Goal: Information Seeking & Learning: Learn about a topic

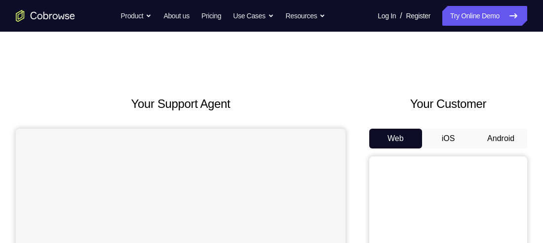
click at [503, 138] on button "Android" at bounding box center [501, 138] width 53 height 20
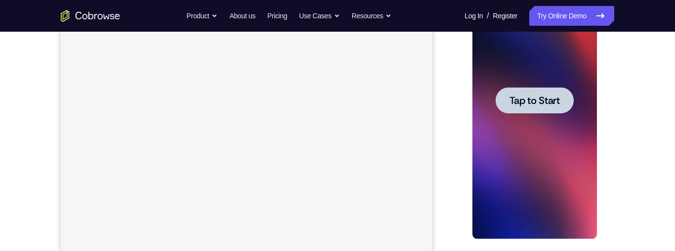
click at [543, 165] on div at bounding box center [534, 100] width 125 height 277
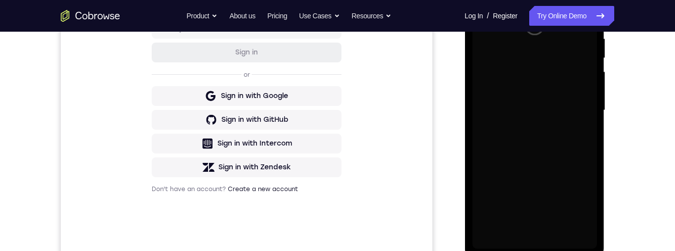
click at [543, 138] on div "Your Support Agent Your Customer Web iOS Android Next Steps We’d be happy to gi…" at bounding box center [337, 159] width 632 height 652
click at [543, 150] on div "Your Support Agent Your Customer Web iOS Android Next Steps We’d be happy to gi…" at bounding box center [337, 159] width 632 height 652
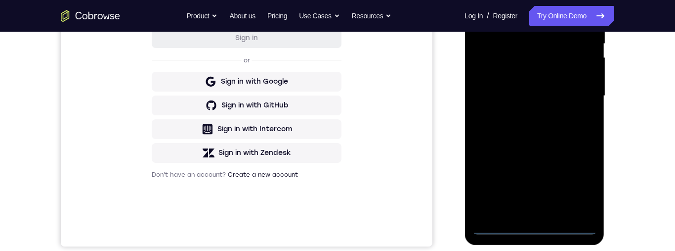
click at [534, 227] on div at bounding box center [534, 96] width 125 height 277
click at [535, 224] on div at bounding box center [534, 96] width 125 height 277
click at [533, 226] on div at bounding box center [534, 96] width 125 height 277
click at [543, 183] on div at bounding box center [534, 96] width 125 height 277
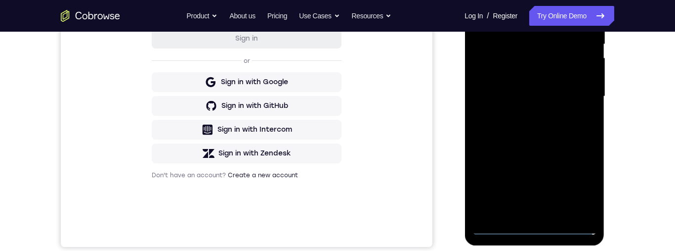
scroll to position [194, 0]
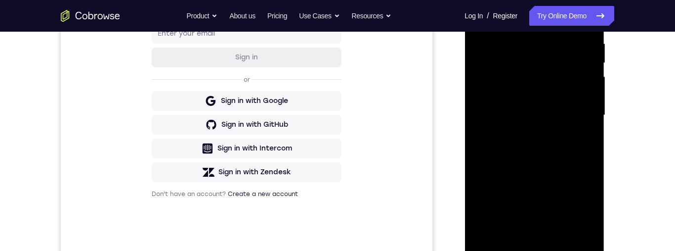
click at [543, 205] on div at bounding box center [534, 115] width 125 height 277
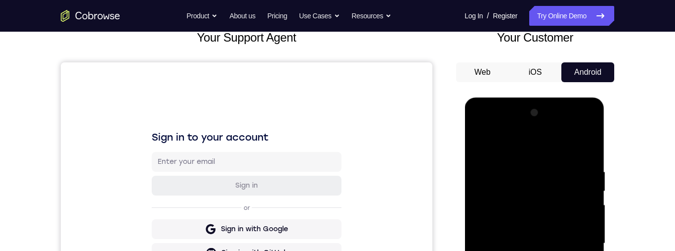
click at [516, 151] on div at bounding box center [534, 243] width 125 height 277
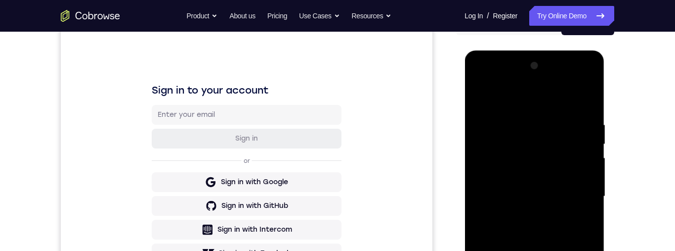
click at [543, 193] on div at bounding box center [534, 196] width 125 height 277
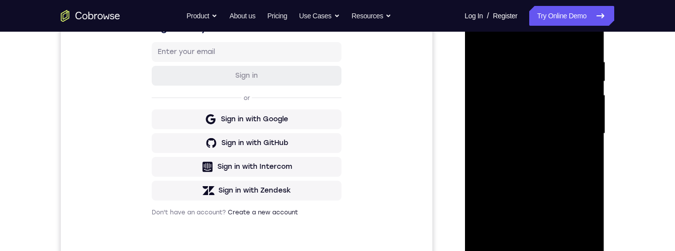
scroll to position [208, 0]
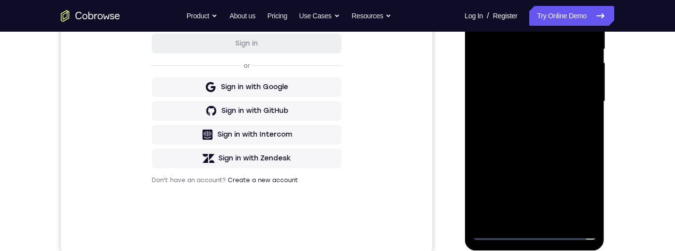
click at [524, 216] on div at bounding box center [534, 101] width 125 height 277
click at [543, 94] on div at bounding box center [534, 101] width 125 height 277
click at [519, 86] on div at bounding box center [534, 101] width 125 height 277
click at [520, 99] on div at bounding box center [534, 101] width 125 height 277
click at [543, 134] on div at bounding box center [534, 101] width 125 height 277
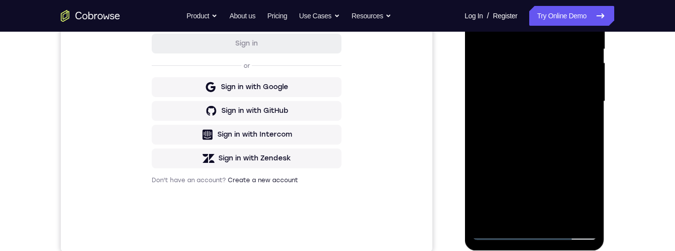
click at [543, 137] on div at bounding box center [534, 101] width 125 height 277
click at [543, 134] on div at bounding box center [534, 101] width 125 height 277
click at [543, 137] on div at bounding box center [534, 101] width 125 height 277
click at [543, 142] on div at bounding box center [534, 101] width 125 height 277
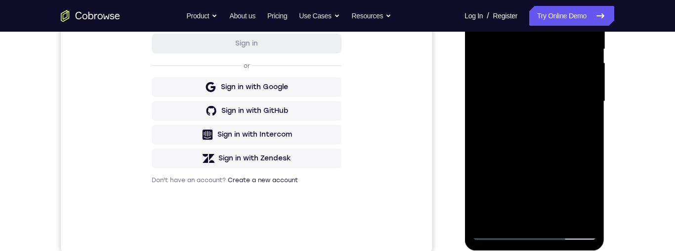
click at [543, 217] on div at bounding box center [534, 101] width 125 height 277
click at [543, 153] on div at bounding box center [534, 101] width 125 height 277
click at [531, 86] on div at bounding box center [534, 101] width 125 height 277
click at [543, 131] on div at bounding box center [534, 101] width 125 height 277
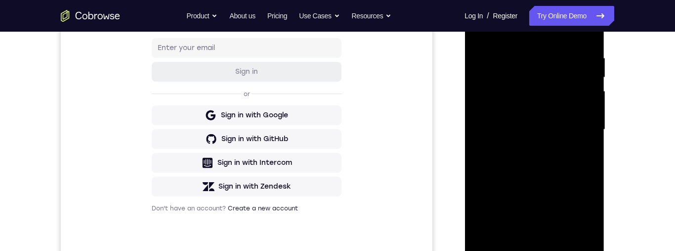
click at [543, 155] on div at bounding box center [534, 129] width 125 height 277
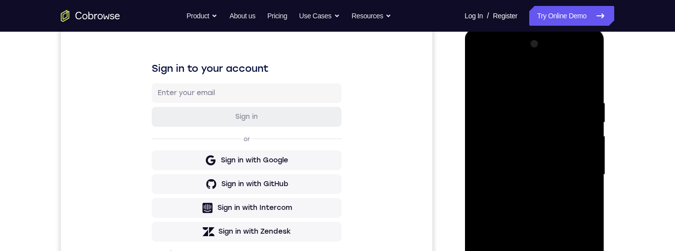
click at [481, 75] on div at bounding box center [534, 174] width 125 height 277
click at [543, 120] on div at bounding box center [534, 173] width 125 height 277
click at [543, 119] on div at bounding box center [534, 173] width 125 height 277
click at [543, 120] on div at bounding box center [534, 173] width 125 height 277
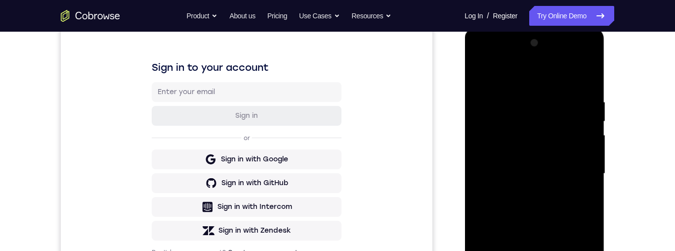
click at [543, 123] on div at bounding box center [534, 173] width 125 height 277
click at [543, 118] on div at bounding box center [534, 173] width 125 height 277
click at [478, 74] on div at bounding box center [534, 173] width 125 height 277
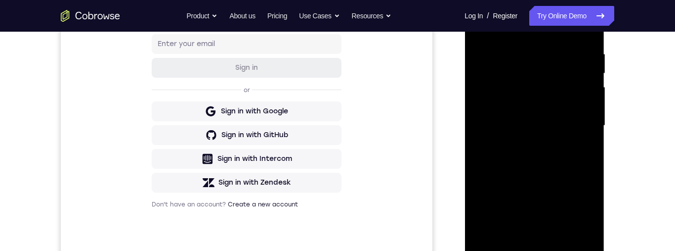
scroll to position [188, 0]
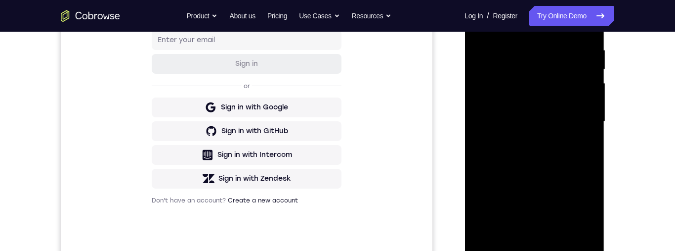
click at [543, 102] on div at bounding box center [534, 121] width 125 height 277
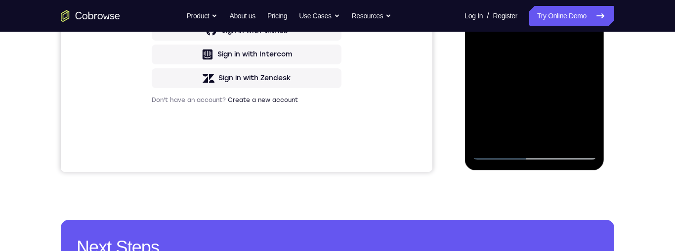
scroll to position [264, 0]
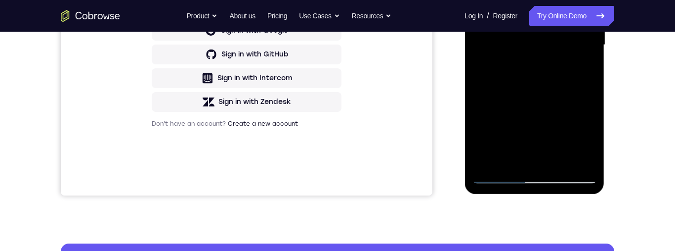
click at [519, 0] on div at bounding box center [534, 45] width 125 height 277
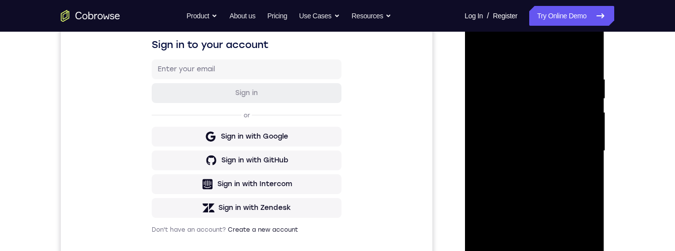
scroll to position [156, 0]
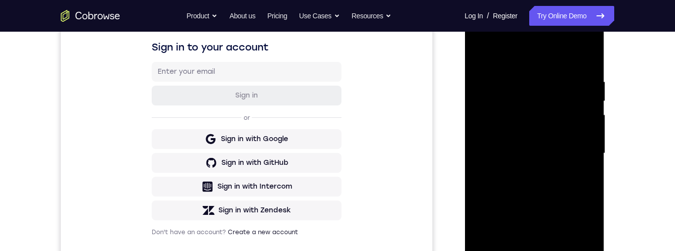
click at [543, 135] on div at bounding box center [534, 153] width 125 height 277
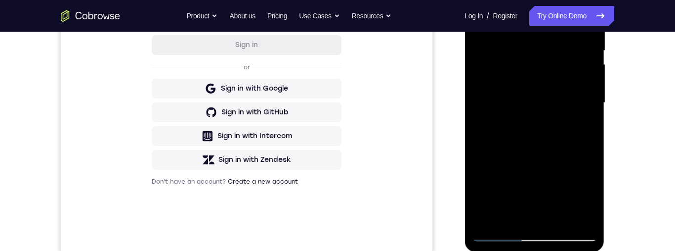
scroll to position [191, 0]
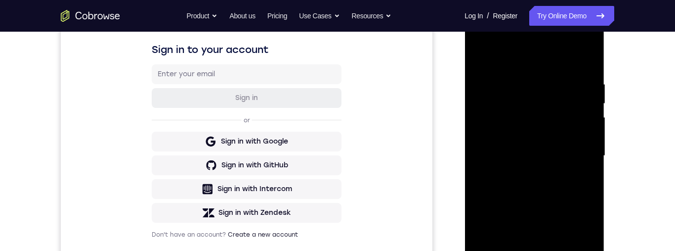
click at [543, 131] on div at bounding box center [534, 155] width 125 height 277
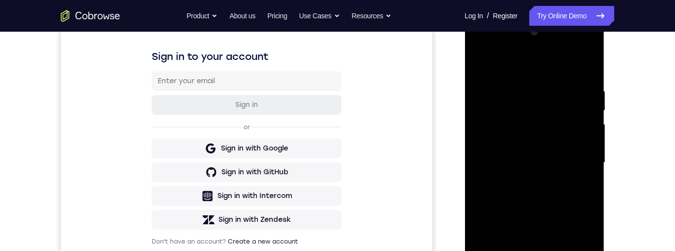
click at [543, 137] on div at bounding box center [534, 162] width 125 height 277
click at [543, 132] on div at bounding box center [534, 162] width 125 height 277
click at [543, 126] on div at bounding box center [534, 162] width 125 height 277
click at [543, 129] on div at bounding box center [534, 162] width 125 height 277
click at [543, 128] on div at bounding box center [534, 162] width 125 height 277
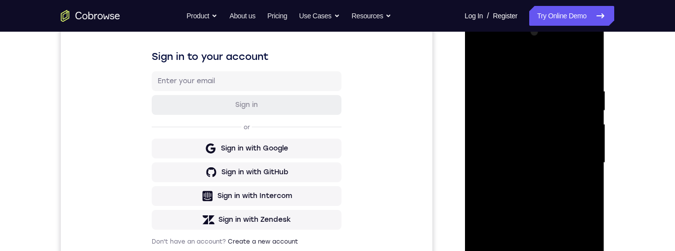
click at [543, 125] on div at bounding box center [534, 162] width 125 height 277
click at [543, 69] on div at bounding box center [534, 162] width 125 height 277
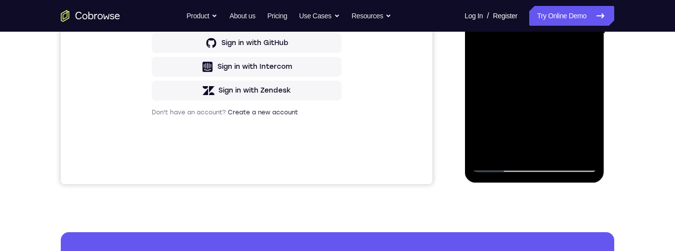
scroll to position [263, 0]
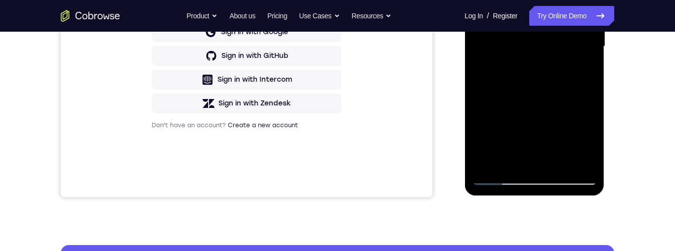
click at [543, 98] on div "Your Support Agent Your Customer Web iOS Android Next Steps We’d be happy to gi…" at bounding box center [337, 95] width 632 height 652
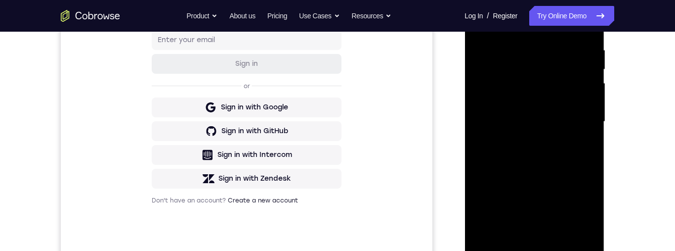
scroll to position [198, 0]
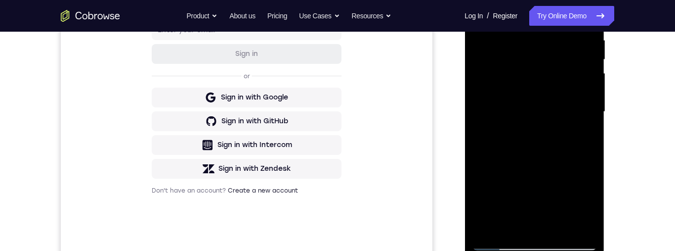
click at [543, 141] on div at bounding box center [534, 111] width 125 height 277
click at [543, 142] on div at bounding box center [534, 111] width 125 height 277
click at [543, 143] on div at bounding box center [534, 111] width 125 height 277
click at [543, 142] on div at bounding box center [534, 111] width 125 height 277
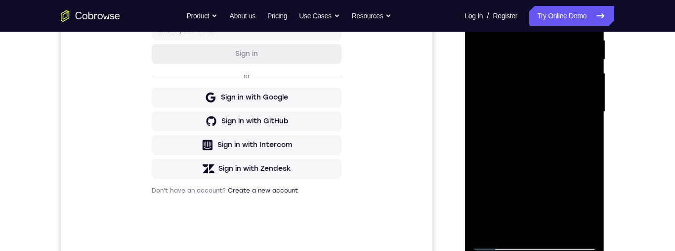
click at [543, 142] on div at bounding box center [534, 111] width 125 height 277
click at [543, 145] on div at bounding box center [534, 111] width 125 height 277
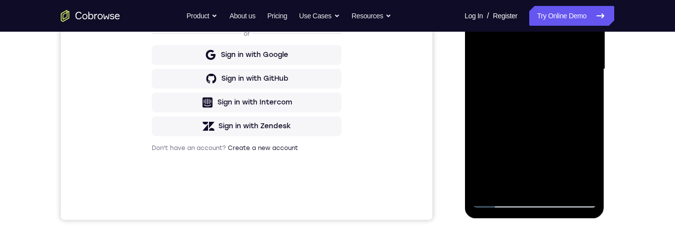
scroll to position [235, 0]
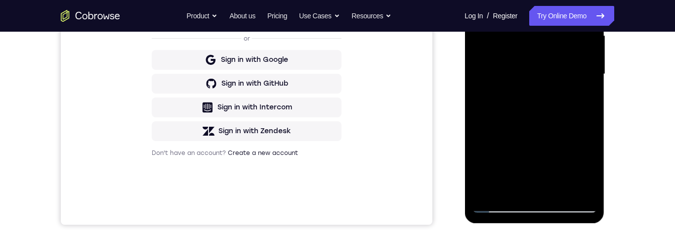
click at [543, 105] on div at bounding box center [534, 74] width 125 height 277
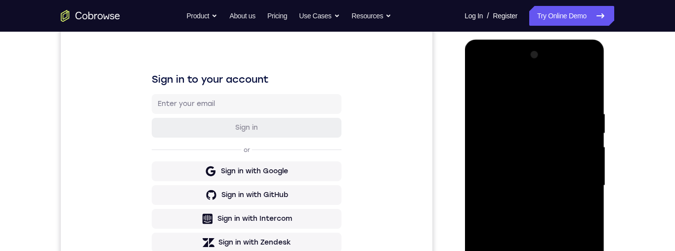
scroll to position [247, 0]
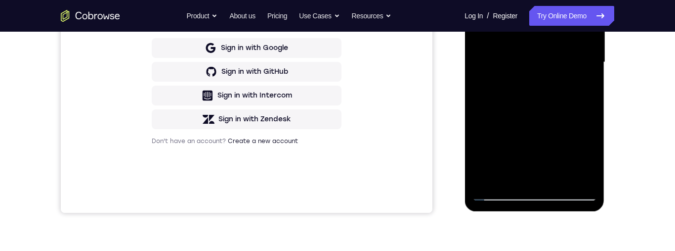
click at [488, 180] on div at bounding box center [534, 62] width 125 height 277
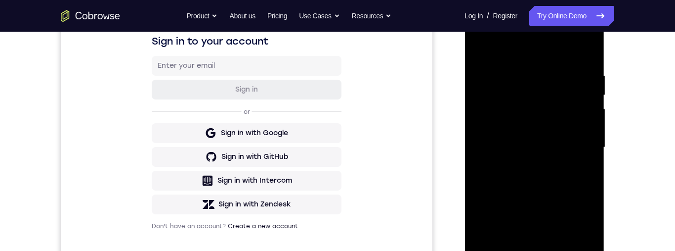
scroll to position [176, 0]
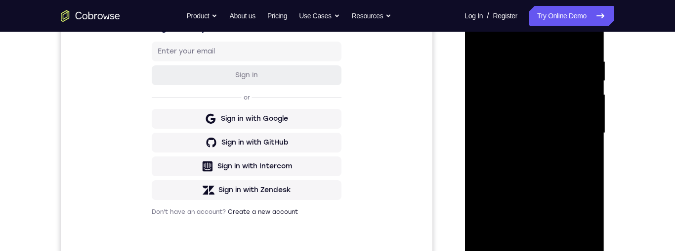
click at [543, 172] on div at bounding box center [534, 133] width 125 height 277
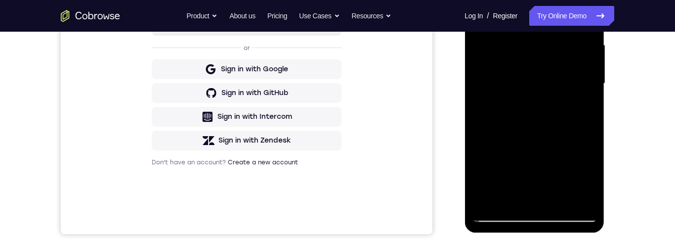
click at [485, 143] on div at bounding box center [534, 83] width 125 height 277
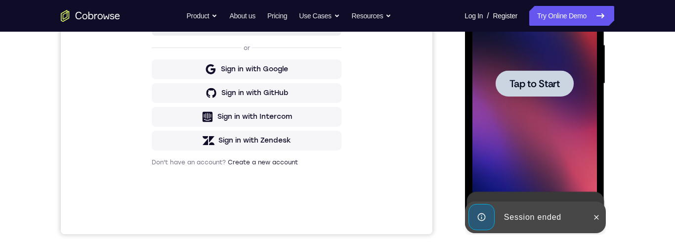
click at [543, 142] on div at bounding box center [534, 83] width 125 height 277
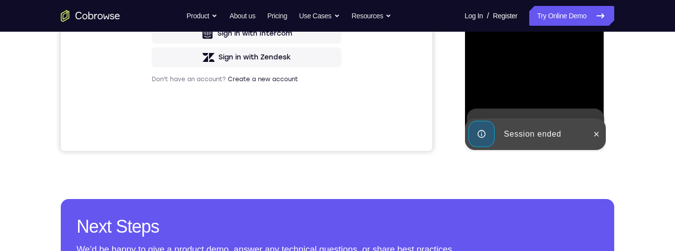
scroll to position [316, 0]
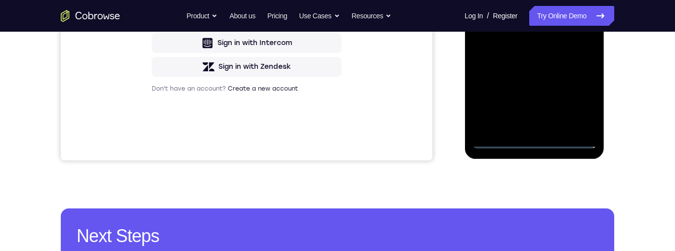
scroll to position [214, 0]
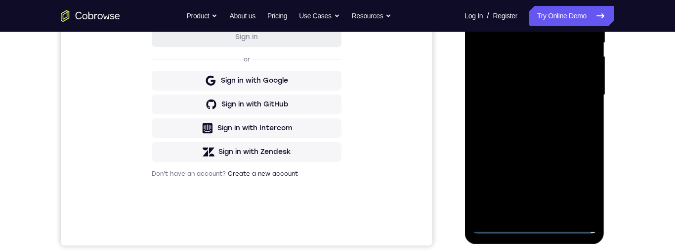
click at [524, 0] on div at bounding box center [534, 95] width 125 height 277
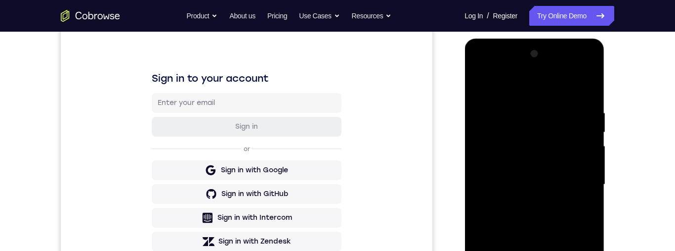
scroll to position [171, 0]
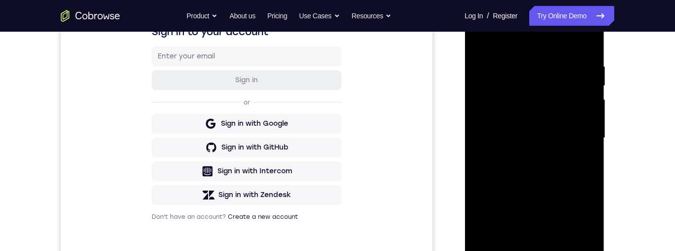
click at [543, 132] on div at bounding box center [534, 138] width 125 height 277
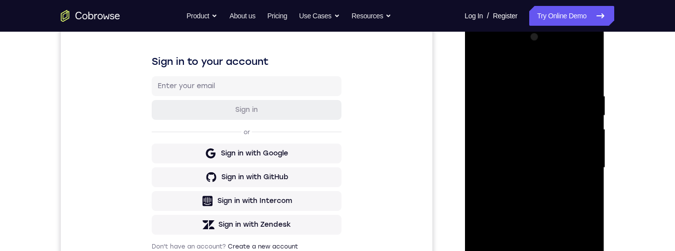
scroll to position [226, 0]
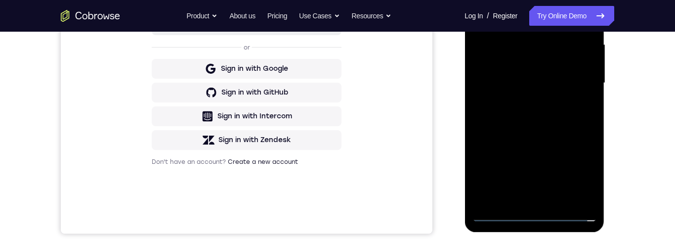
click at [522, 201] on div at bounding box center [534, 83] width 125 height 277
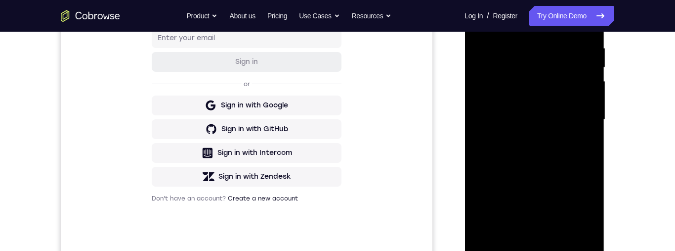
click at [543, 98] on div at bounding box center [534, 119] width 125 height 277
click at [543, 120] on div at bounding box center [534, 119] width 125 height 277
click at [543, 155] on div at bounding box center [534, 119] width 125 height 277
click at [543, 150] on div at bounding box center [534, 119] width 125 height 277
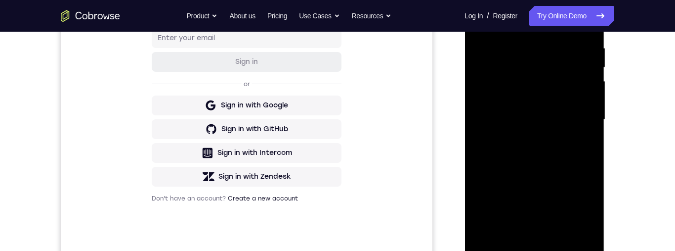
click at [543, 152] on div at bounding box center [534, 119] width 125 height 277
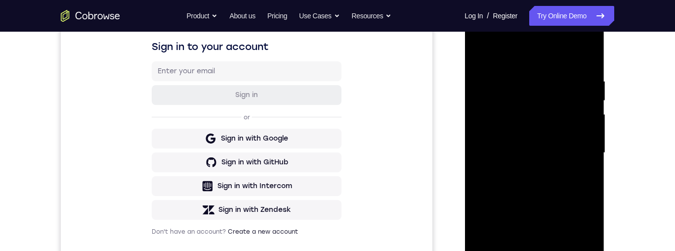
scroll to position [158, 0]
click at [543, 179] on div at bounding box center [534, 151] width 125 height 277
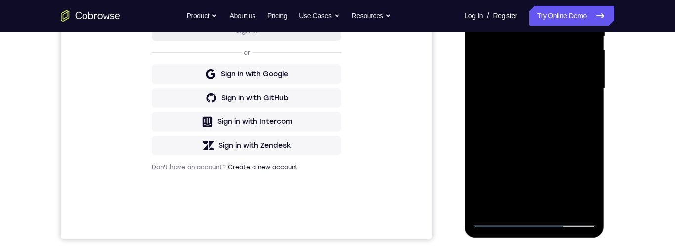
click at [543, 104] on div at bounding box center [534, 88] width 125 height 277
click at [543, 89] on div at bounding box center [534, 88] width 125 height 277
click at [543, 102] on div at bounding box center [534, 88] width 125 height 277
click at [543, 123] on div at bounding box center [534, 88] width 125 height 277
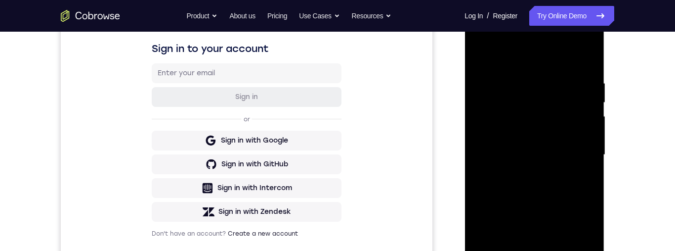
scroll to position [188, 0]
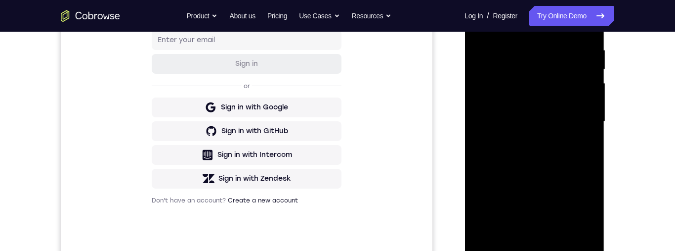
click at [543, 155] on div at bounding box center [534, 121] width 125 height 277
